Goal: Complete application form

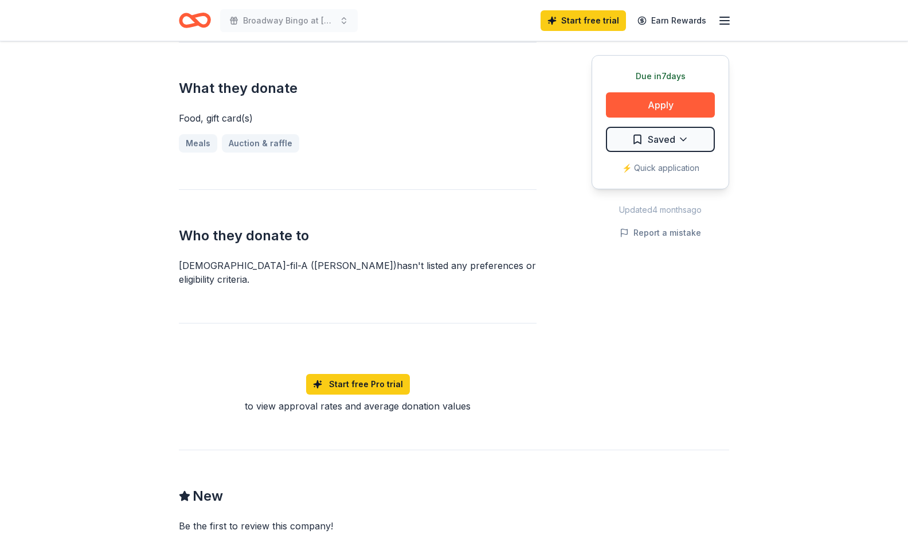
scroll to position [444, 0]
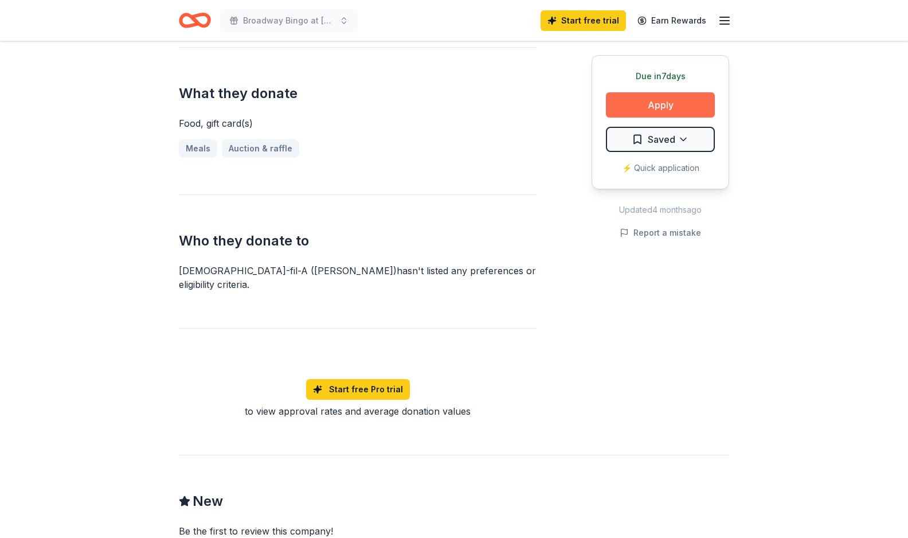
click at [660, 102] on button "Apply" at bounding box center [660, 104] width 109 height 25
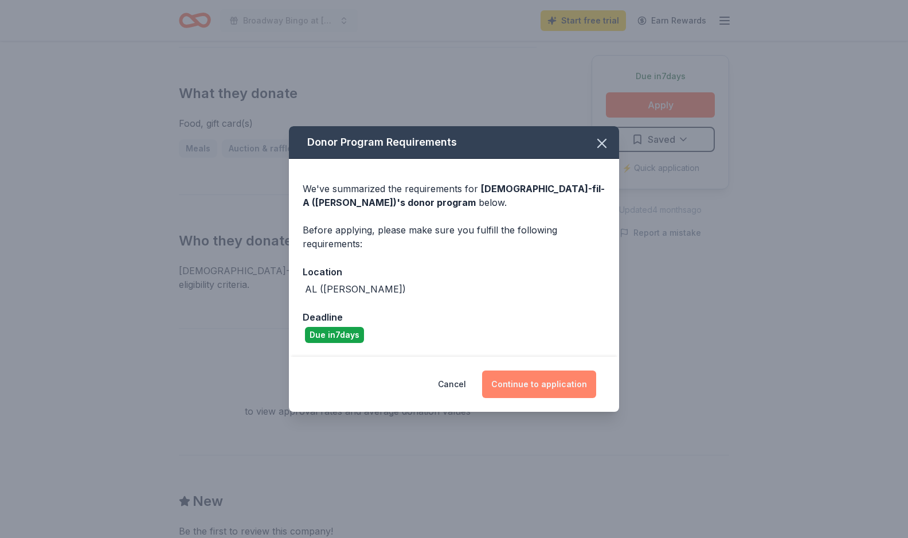
click at [536, 381] on button "Continue to application" at bounding box center [539, 385] width 114 height 28
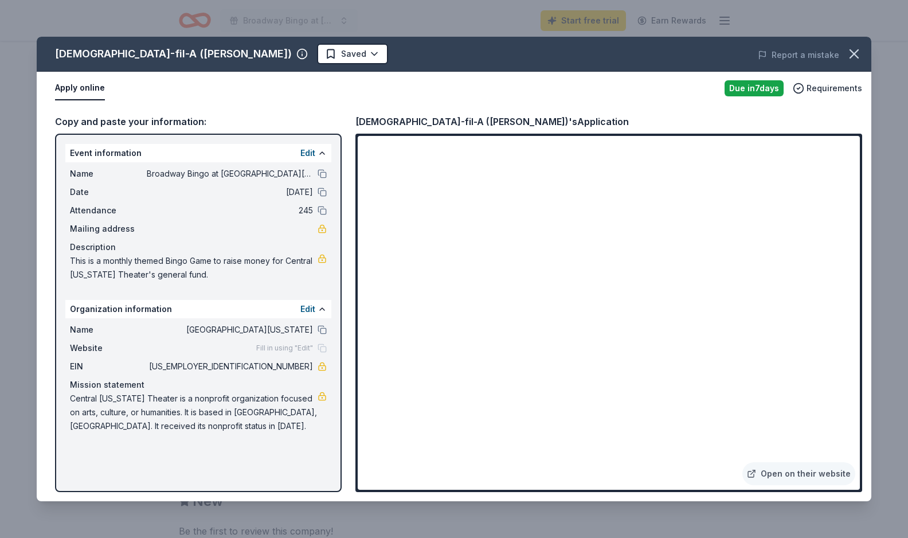
click at [201, 253] on div "Description" at bounding box center [198, 247] width 257 height 14
click at [324, 173] on button at bounding box center [322, 173] width 9 height 9
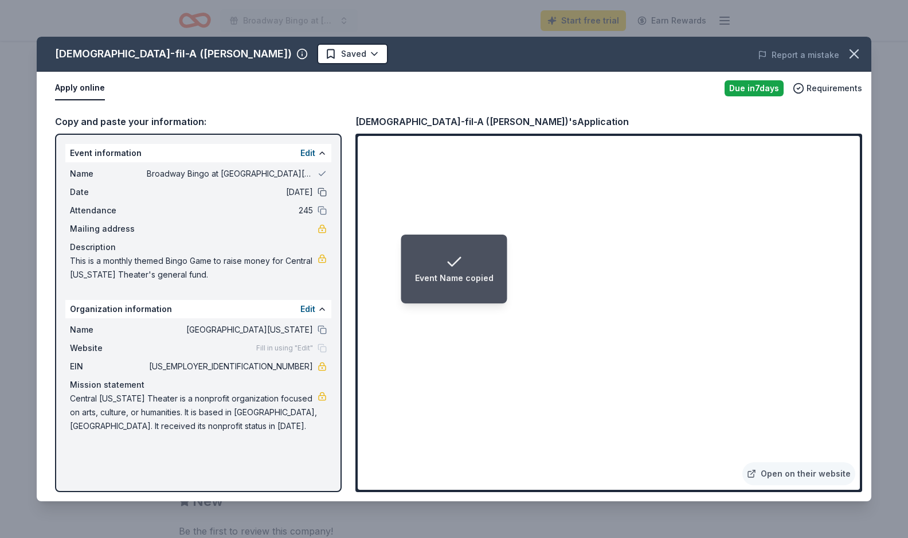
click at [322, 192] on button at bounding box center [322, 192] width 9 height 9
click at [323, 211] on button at bounding box center [322, 210] width 9 height 9
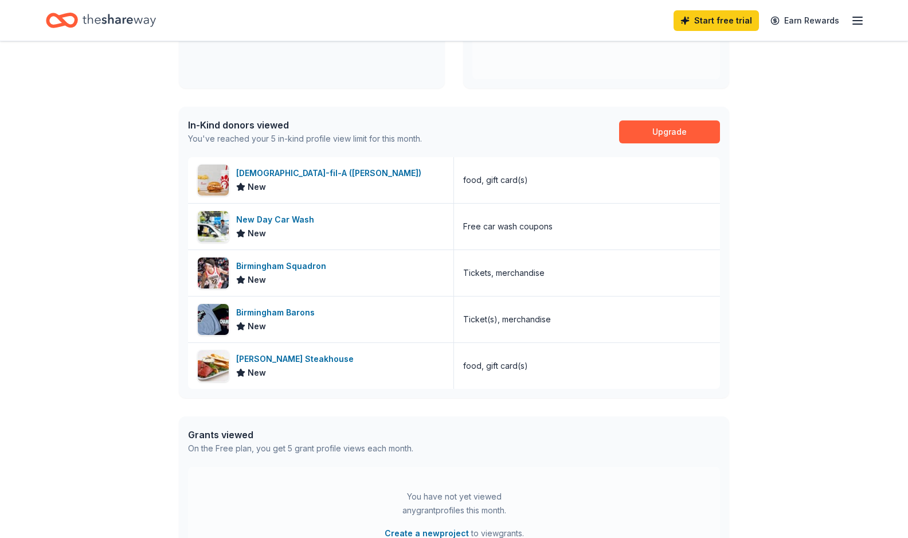
scroll to position [239, 0]
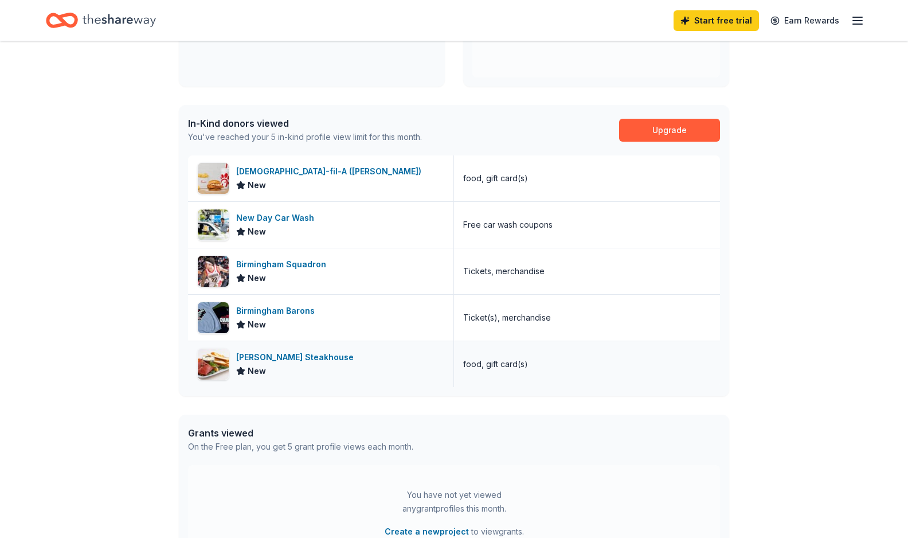
click at [258, 358] on div "[PERSON_NAME] Steakhouse" at bounding box center [297, 357] width 122 height 14
click at [726, 18] on link "Start free trial" at bounding box center [716, 20] width 85 height 21
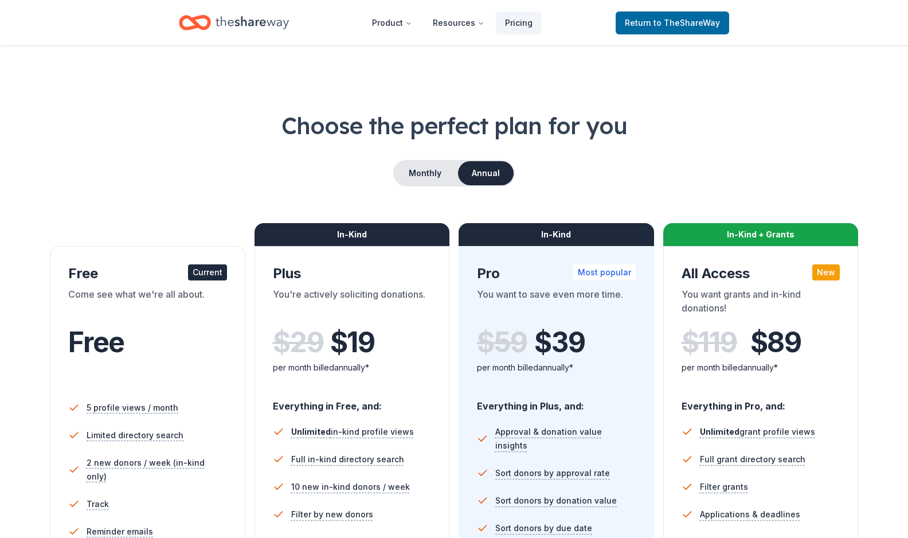
click at [111, 326] on span "Free" at bounding box center [96, 342] width 56 height 34
